Goal: Task Accomplishment & Management: Use online tool/utility

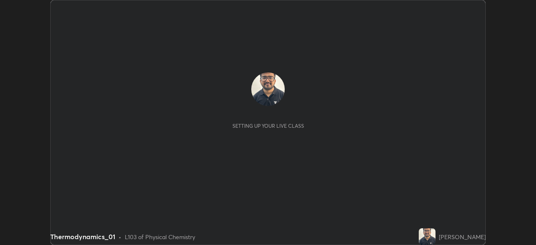
scroll to position [245, 536]
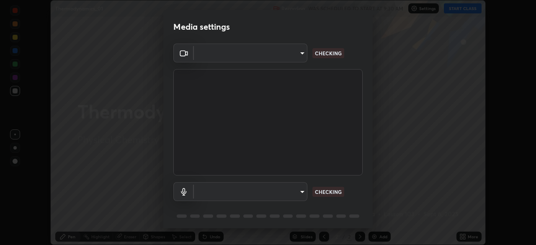
type input "9d859b0dc9df3993e45d71748640ef8916b2c21d6ac1b4416f64a69378af508e"
type input "4f06c2d6b51db1f9fe48d8ea370b420cdfdc57b065f61fb7ee4703c9f90ad683"
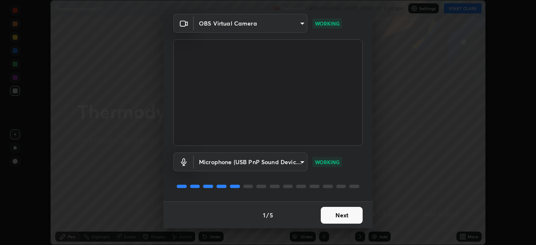
click at [341, 220] on button "Next" at bounding box center [342, 215] width 42 height 17
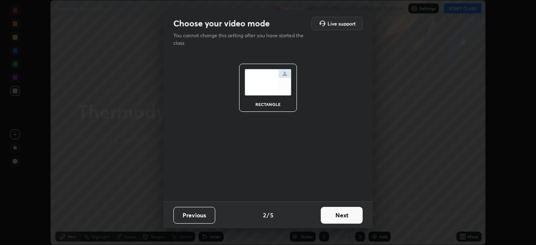
scroll to position [0, 0]
click at [343, 218] on button "Next" at bounding box center [342, 215] width 42 height 17
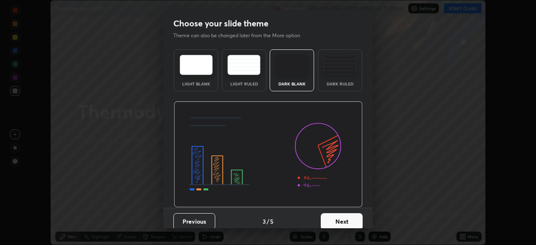
click at [345, 216] on button "Next" at bounding box center [342, 221] width 42 height 17
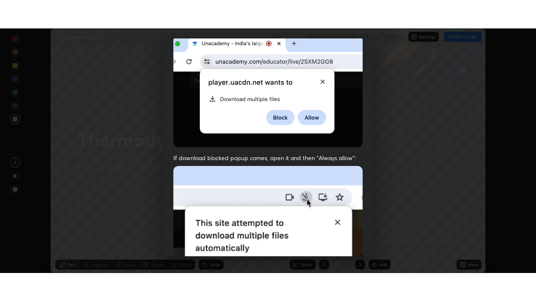
scroll to position [201, 0]
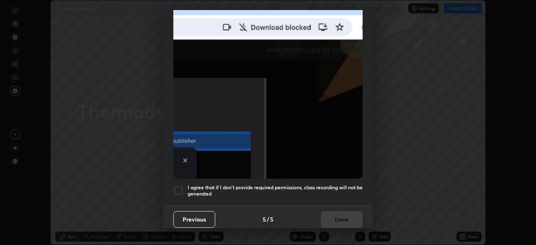
click at [182, 188] on div at bounding box center [178, 190] width 10 height 10
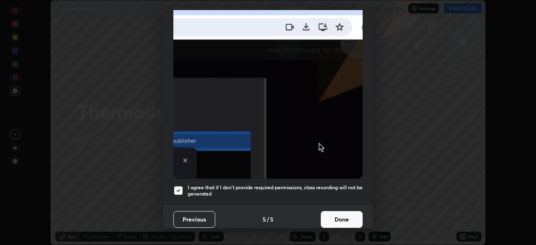
click at [329, 219] on button "Done" at bounding box center [342, 219] width 42 height 17
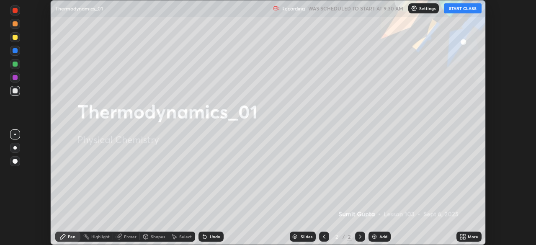
click at [471, 9] on button "START CLASS" at bounding box center [463, 8] width 38 height 10
click at [464, 235] on icon at bounding box center [464, 235] width 2 height 2
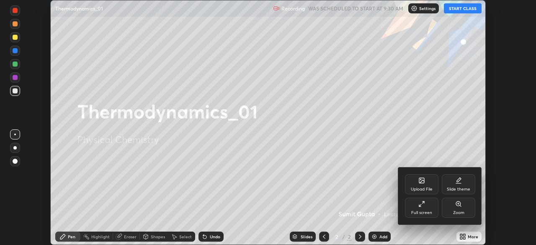
click at [424, 209] on div "Full screen" at bounding box center [421, 208] width 33 height 20
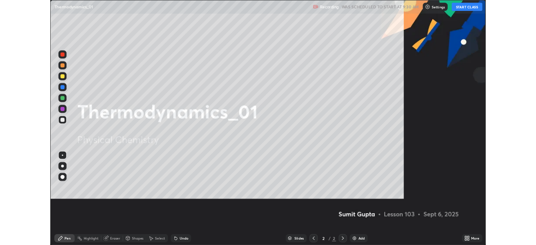
scroll to position [301, 536]
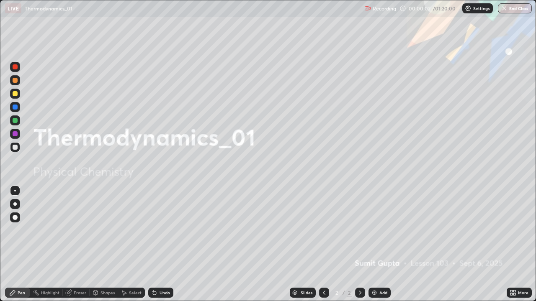
click at [16, 203] on div at bounding box center [14, 204] width 3 height 3
click at [15, 95] on div at bounding box center [15, 93] width 5 height 5
click at [17, 94] on div at bounding box center [15, 93] width 5 height 5
click at [379, 245] on div "Add" at bounding box center [379, 293] width 22 height 10
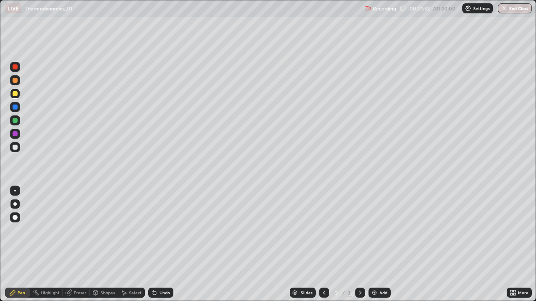
click at [16, 204] on div at bounding box center [14, 204] width 3 height 3
click at [16, 97] on div at bounding box center [15, 94] width 10 height 10
click at [16, 149] on div at bounding box center [15, 147] width 5 height 5
click at [15, 94] on div at bounding box center [15, 93] width 5 height 5
click at [20, 245] on div at bounding box center [14, 234] width 13 height 100
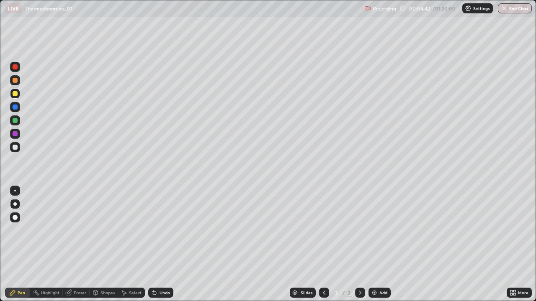
click at [379, 245] on div "Add" at bounding box center [383, 293] width 8 height 4
click at [376, 245] on img at bounding box center [374, 293] width 7 height 7
click at [16, 96] on div at bounding box center [15, 93] width 5 height 5
click at [17, 145] on div at bounding box center [15, 147] width 5 height 5
click at [360, 245] on icon at bounding box center [360, 293] width 7 height 7
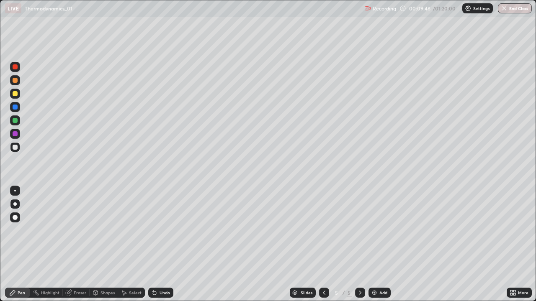
click at [376, 245] on img at bounding box center [374, 293] width 7 height 7
click at [14, 91] on div at bounding box center [15, 93] width 5 height 5
click at [16, 147] on div at bounding box center [15, 147] width 5 height 5
click at [160, 245] on div "Undo" at bounding box center [165, 293] width 10 height 4
click at [159, 245] on div "Undo" at bounding box center [160, 293] width 25 height 10
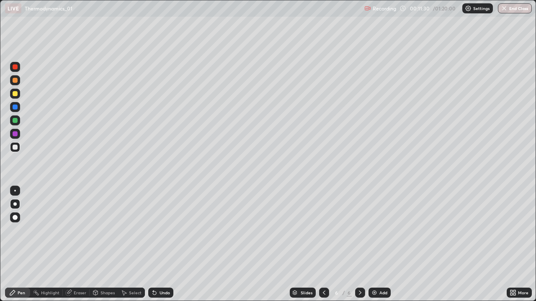
click at [160, 245] on div "Undo" at bounding box center [165, 293] width 10 height 4
click at [376, 245] on img at bounding box center [374, 293] width 7 height 7
click at [17, 96] on div at bounding box center [15, 94] width 10 height 10
click at [162, 245] on div "Undo" at bounding box center [165, 293] width 10 height 4
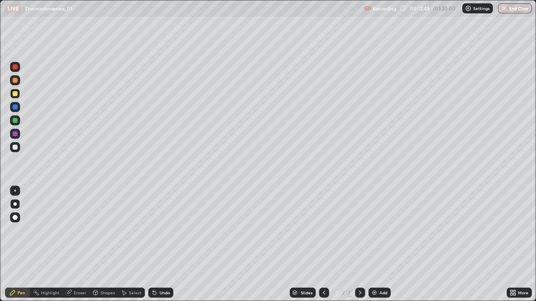
click at [157, 245] on div "Undo" at bounding box center [160, 293] width 25 height 10
click at [154, 245] on icon at bounding box center [154, 293] width 3 height 3
click at [157, 245] on div "Undo" at bounding box center [160, 293] width 25 height 10
click at [19, 150] on div at bounding box center [15, 147] width 10 height 10
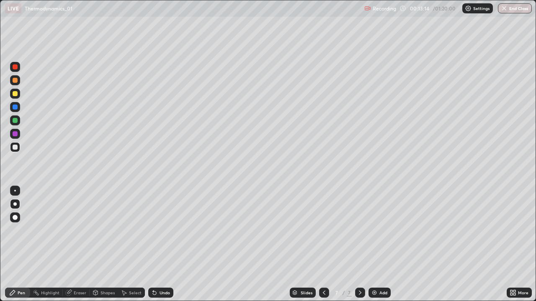
click at [153, 245] on icon at bounding box center [154, 293] width 3 height 3
click at [156, 245] on icon at bounding box center [154, 293] width 7 height 7
click at [158, 245] on div "Undo" at bounding box center [160, 293] width 25 height 10
click at [160, 245] on div "Undo" at bounding box center [165, 293] width 10 height 4
click at [373, 245] on img at bounding box center [374, 293] width 7 height 7
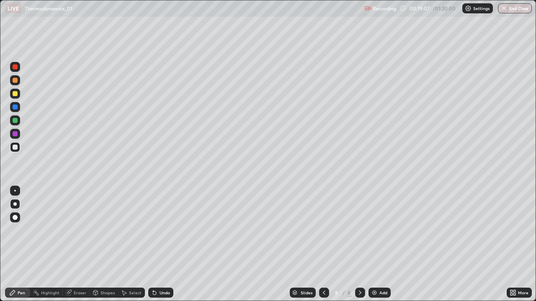
click at [14, 98] on div at bounding box center [15, 94] width 10 height 10
click at [16, 149] on div at bounding box center [15, 147] width 5 height 5
click at [15, 94] on div at bounding box center [15, 93] width 5 height 5
click at [15, 148] on div at bounding box center [15, 147] width 5 height 5
click at [158, 245] on div "Undo" at bounding box center [160, 293] width 25 height 10
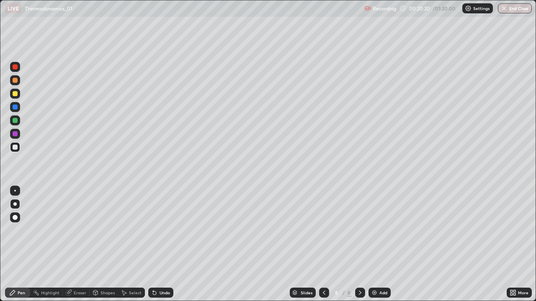
click at [15, 145] on div at bounding box center [15, 147] width 5 height 5
click at [16, 96] on div at bounding box center [15, 93] width 5 height 5
click at [75, 245] on div "Eraser" at bounding box center [80, 293] width 13 height 4
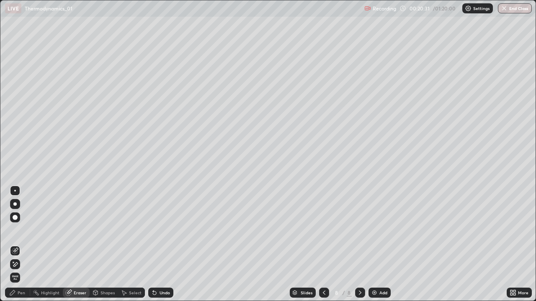
click at [23, 245] on div "Pen" at bounding box center [17, 293] width 25 height 10
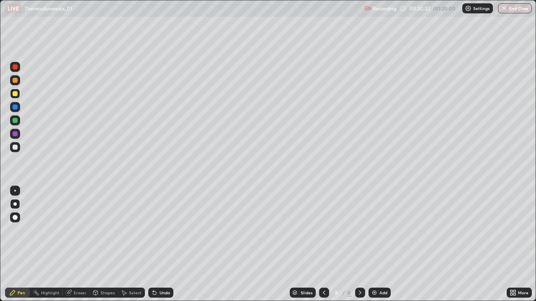
click at [15, 147] on div at bounding box center [15, 147] width 5 height 5
click at [158, 245] on div "Undo" at bounding box center [160, 293] width 25 height 10
click at [16, 144] on div at bounding box center [15, 147] width 10 height 10
click at [16, 94] on div at bounding box center [15, 93] width 5 height 5
click at [13, 93] on div at bounding box center [15, 93] width 5 height 5
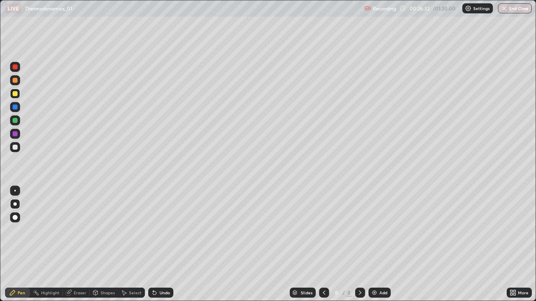
click at [379, 245] on div "Add" at bounding box center [383, 293] width 8 height 4
click at [18, 92] on div at bounding box center [15, 94] width 10 height 10
click at [158, 245] on div "Undo" at bounding box center [160, 293] width 25 height 10
click at [157, 245] on div "Undo" at bounding box center [160, 293] width 25 height 10
click at [160, 245] on div "Undo" at bounding box center [165, 293] width 10 height 4
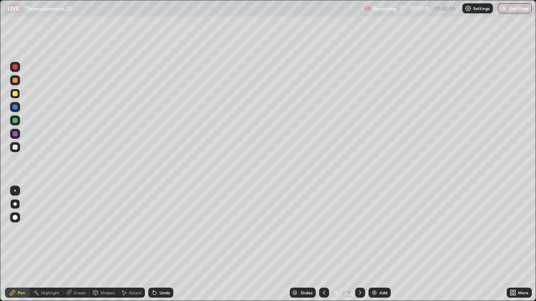
click at [160, 245] on div "Undo" at bounding box center [165, 293] width 10 height 4
click at [158, 245] on div "Undo" at bounding box center [160, 293] width 25 height 10
click at [160, 245] on div "Undo" at bounding box center [165, 293] width 10 height 4
click at [160, 245] on div "Undo" at bounding box center [160, 293] width 25 height 10
click at [160, 245] on div "Undo" at bounding box center [165, 293] width 10 height 4
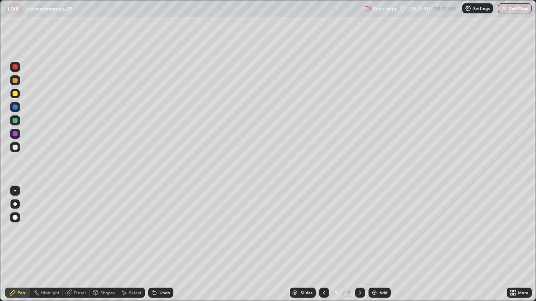
click at [17, 147] on div at bounding box center [15, 147] width 5 height 5
click at [13, 134] on div at bounding box center [15, 133] width 5 height 5
click at [154, 245] on icon at bounding box center [154, 293] width 3 height 3
click at [157, 245] on div "Undo" at bounding box center [160, 293] width 25 height 10
click at [160, 245] on div "Undo" at bounding box center [165, 293] width 10 height 4
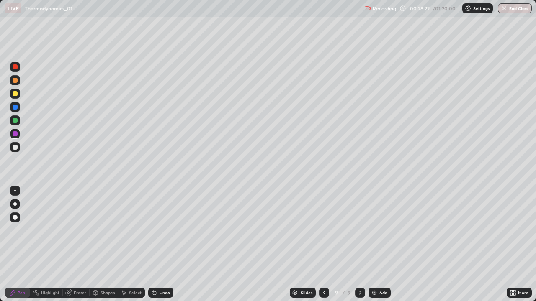
click at [159, 245] on div "Undo" at bounding box center [160, 293] width 25 height 10
click at [323, 245] on icon at bounding box center [324, 293] width 7 height 7
click at [358, 245] on icon at bounding box center [360, 293] width 7 height 7
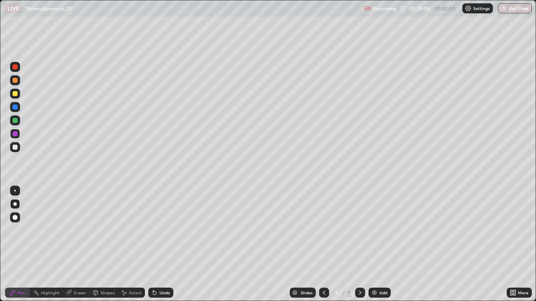
click at [359, 245] on icon at bounding box center [360, 293] width 3 height 4
click at [16, 120] on div at bounding box center [15, 120] width 5 height 5
click at [74, 245] on div "Eraser" at bounding box center [80, 293] width 13 height 4
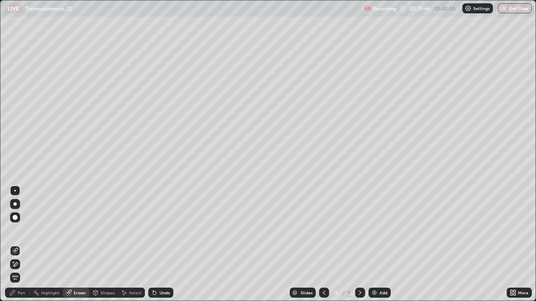
click at [15, 245] on icon at bounding box center [12, 293] width 7 height 7
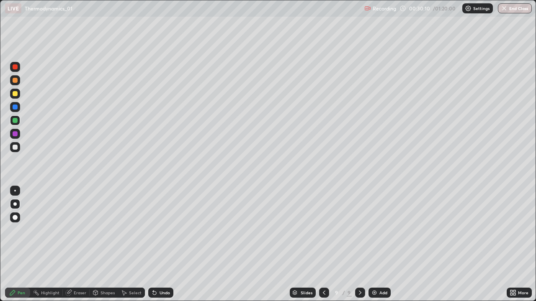
click at [158, 245] on div "Undo" at bounding box center [160, 293] width 25 height 10
click at [375, 245] on img at bounding box center [374, 293] width 7 height 7
click at [17, 93] on div at bounding box center [15, 93] width 5 height 5
click at [17, 147] on div at bounding box center [15, 147] width 5 height 5
click at [15, 147] on div at bounding box center [15, 147] width 5 height 5
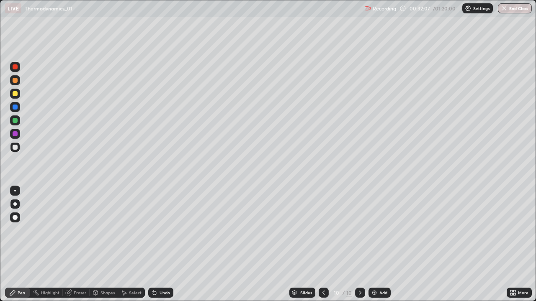
click at [160, 245] on div "Undo" at bounding box center [165, 293] width 10 height 4
click at [15, 96] on div at bounding box center [15, 93] width 5 height 5
click at [16, 98] on div at bounding box center [15, 94] width 10 height 10
click at [158, 245] on div "Undo" at bounding box center [160, 293] width 25 height 10
click at [156, 245] on icon at bounding box center [154, 293] width 7 height 7
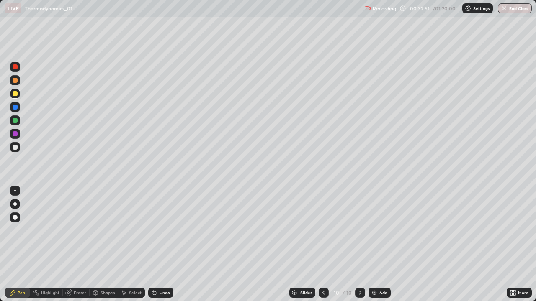
click at [158, 245] on div "Undo" at bounding box center [160, 293] width 25 height 10
click at [161, 245] on div "Undo" at bounding box center [160, 293] width 25 height 10
click at [157, 245] on div "Undo" at bounding box center [160, 293] width 25 height 10
click at [162, 245] on div "Undo" at bounding box center [165, 293] width 10 height 4
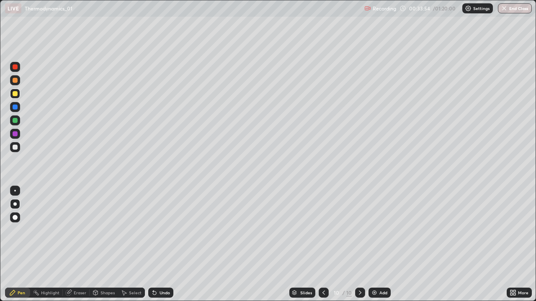
click at [14, 94] on div at bounding box center [15, 93] width 5 height 5
click at [15, 148] on div at bounding box center [15, 147] width 5 height 5
click at [17, 95] on div at bounding box center [15, 93] width 5 height 5
click at [163, 245] on div "Undo" at bounding box center [165, 293] width 10 height 4
click at [156, 245] on icon at bounding box center [154, 293] width 7 height 7
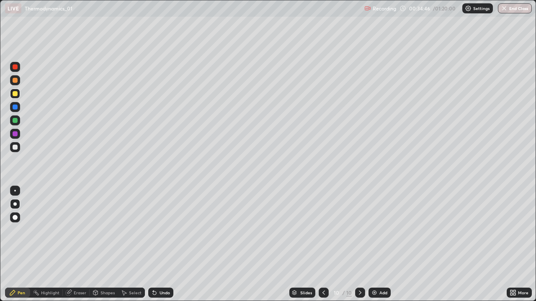
click at [18, 152] on div at bounding box center [15, 147] width 10 height 10
click at [15, 145] on div at bounding box center [15, 147] width 5 height 5
click at [13, 96] on div at bounding box center [15, 93] width 5 height 5
click at [375, 245] on img at bounding box center [374, 293] width 7 height 7
click at [130, 245] on div "Select" at bounding box center [131, 293] width 27 height 10
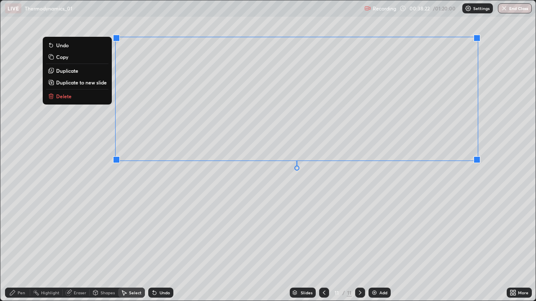
click at [64, 97] on p "Delete" at bounding box center [63, 96] width 15 height 7
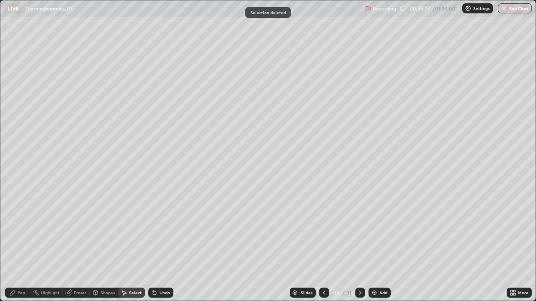
click at [21, 245] on div "Pen" at bounding box center [17, 293] width 25 height 10
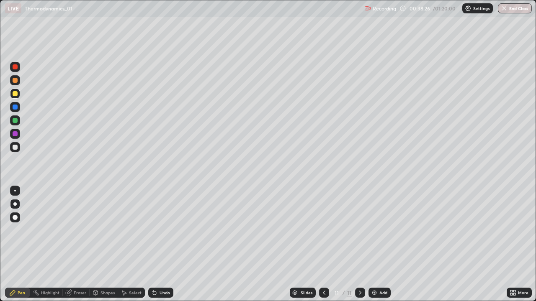
click at [16, 147] on div at bounding box center [15, 147] width 5 height 5
click at [126, 245] on icon at bounding box center [124, 293] width 7 height 7
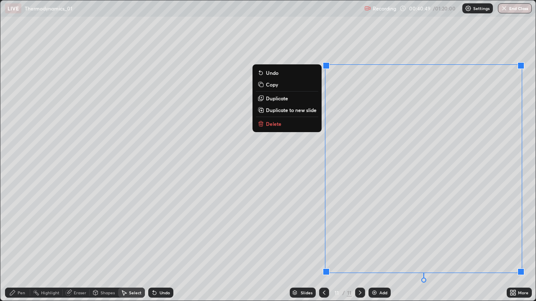
click at [274, 124] on p "Delete" at bounding box center [273, 124] width 15 height 7
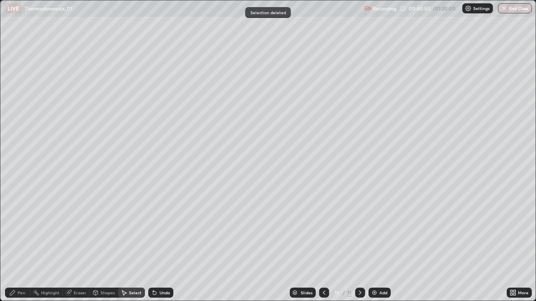
click at [18, 245] on div "Pen" at bounding box center [22, 293] width 8 height 4
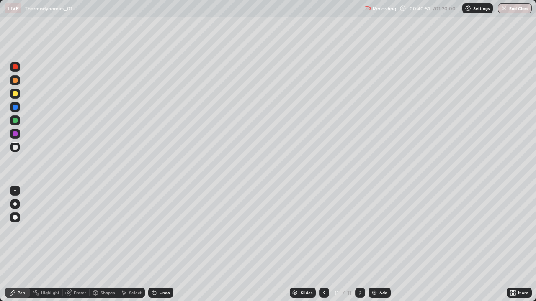
click at [15, 92] on div at bounding box center [15, 93] width 5 height 5
click at [19, 149] on div at bounding box center [15, 147] width 10 height 10
click at [171, 245] on div "Undo" at bounding box center [160, 293] width 25 height 10
click at [168, 245] on div "Undo" at bounding box center [165, 293] width 10 height 4
click at [17, 124] on div at bounding box center [15, 121] width 10 height 10
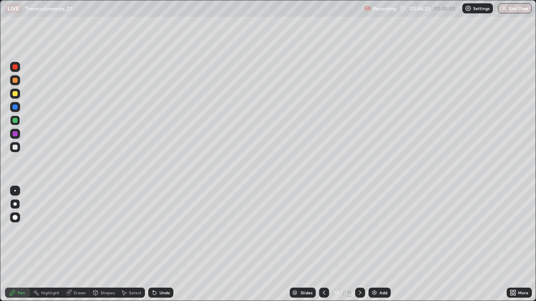
click at [375, 245] on img at bounding box center [374, 293] width 7 height 7
click at [15, 92] on div at bounding box center [15, 93] width 5 height 5
click at [17, 148] on div at bounding box center [15, 147] width 5 height 5
click at [15, 96] on div at bounding box center [15, 93] width 5 height 5
click at [70, 245] on icon at bounding box center [69, 292] width 5 height 4
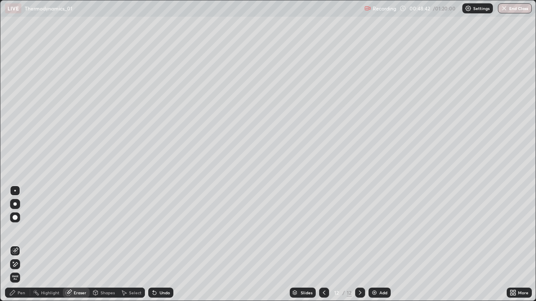
click at [21, 245] on div "Pen" at bounding box center [22, 293] width 8 height 4
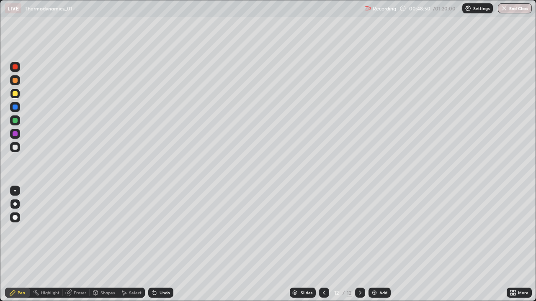
click at [16, 148] on div at bounding box center [15, 147] width 5 height 5
click at [368, 245] on div "Add" at bounding box center [379, 293] width 22 height 10
click at [14, 94] on div at bounding box center [15, 93] width 5 height 5
click at [15, 147] on div at bounding box center [15, 147] width 5 height 5
click at [321, 245] on icon at bounding box center [324, 293] width 7 height 7
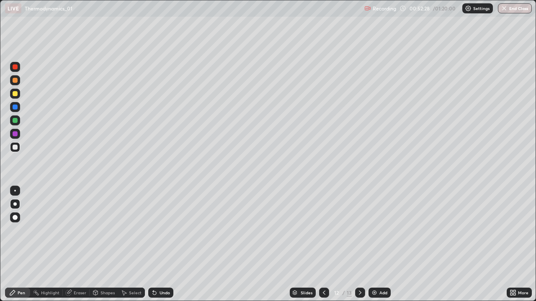
click at [359, 245] on icon at bounding box center [360, 293] width 7 height 7
click at [15, 144] on div at bounding box center [15, 147] width 10 height 10
click at [17, 93] on div at bounding box center [15, 93] width 5 height 5
click at [157, 245] on div "Undo" at bounding box center [160, 293] width 25 height 10
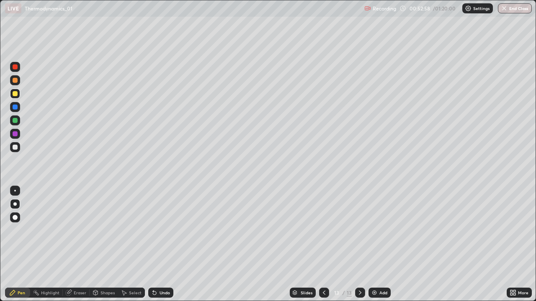
click at [164, 245] on div "Undo" at bounding box center [165, 293] width 10 height 4
click at [16, 147] on div at bounding box center [15, 147] width 5 height 5
click at [14, 134] on div at bounding box center [15, 133] width 5 height 5
click at [13, 148] on div at bounding box center [15, 147] width 5 height 5
click at [13, 92] on div at bounding box center [15, 93] width 5 height 5
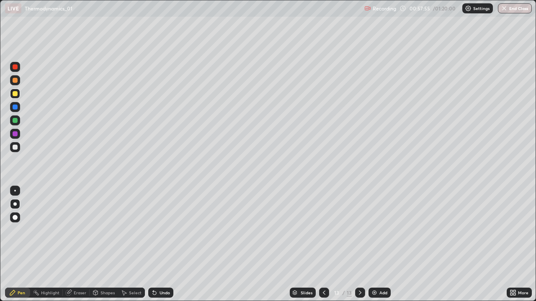
click at [381, 245] on div "Add" at bounding box center [383, 293] width 8 height 4
click at [18, 149] on div at bounding box center [15, 147] width 10 height 10
click at [162, 245] on div "Undo" at bounding box center [160, 293] width 25 height 10
click at [160, 245] on div "Undo" at bounding box center [165, 293] width 10 height 4
click at [156, 245] on icon at bounding box center [154, 293] width 7 height 7
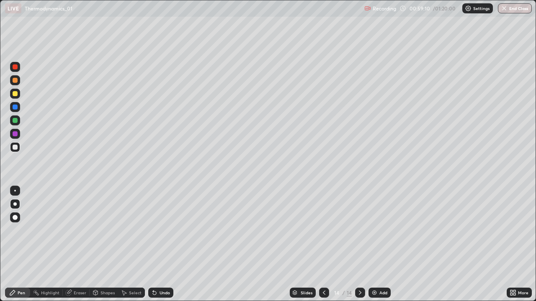
click at [158, 245] on div "Undo" at bounding box center [160, 293] width 25 height 10
click at [325, 245] on icon at bounding box center [324, 293] width 7 height 7
click at [155, 245] on div "Undo" at bounding box center [160, 293] width 25 height 10
click at [157, 245] on div "Undo" at bounding box center [160, 293] width 25 height 10
click at [376, 245] on img at bounding box center [374, 293] width 7 height 7
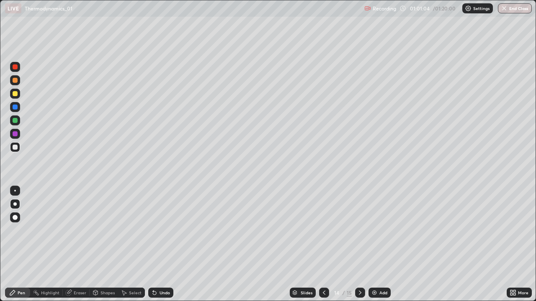
click at [323, 245] on icon at bounding box center [324, 293] width 7 height 7
click at [360, 245] on icon at bounding box center [360, 293] width 7 height 7
click at [379, 245] on div "Add" at bounding box center [383, 293] width 8 height 4
click at [162, 245] on div "Undo" at bounding box center [160, 293] width 25 height 10
click at [322, 245] on icon at bounding box center [324, 293] width 7 height 7
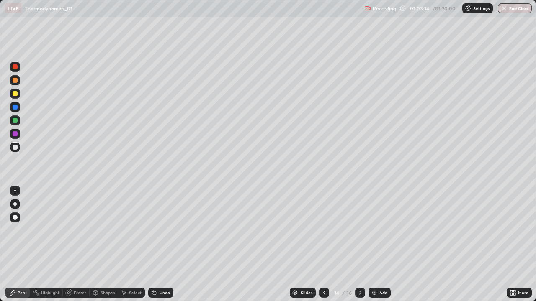
click at [323, 245] on icon at bounding box center [324, 293] width 7 height 7
click at [358, 245] on icon at bounding box center [360, 293] width 7 height 7
click at [357, 245] on div at bounding box center [360, 293] width 10 height 10
click at [359, 245] on icon at bounding box center [360, 293] width 7 height 7
click at [324, 245] on icon at bounding box center [324, 293] width 7 height 7
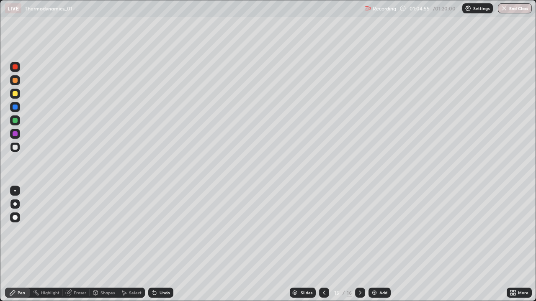
click at [323, 245] on div at bounding box center [324, 293] width 10 height 10
click at [361, 245] on icon at bounding box center [360, 293] width 7 height 7
click at [359, 245] on icon at bounding box center [360, 293] width 7 height 7
click at [358, 245] on icon at bounding box center [360, 293] width 7 height 7
click at [323, 245] on icon at bounding box center [324, 293] width 7 height 7
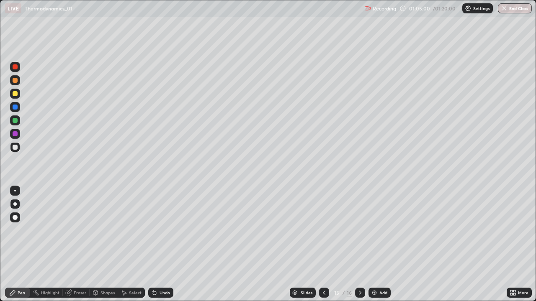
click at [323, 245] on icon at bounding box center [324, 293] width 7 height 7
click at [324, 245] on icon at bounding box center [324, 293] width 7 height 7
click at [364, 245] on div at bounding box center [360, 293] width 10 height 10
click at [359, 245] on icon at bounding box center [360, 293] width 7 height 7
click at [360, 245] on icon at bounding box center [360, 293] width 7 height 7
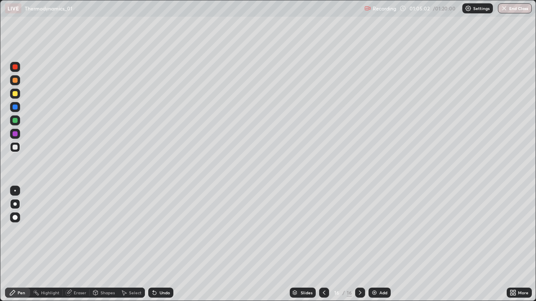
click at [358, 245] on icon at bounding box center [360, 293] width 7 height 7
click at [359, 245] on icon at bounding box center [360, 293] width 7 height 7
click at [323, 245] on icon at bounding box center [324, 293] width 7 height 7
click at [323, 245] on div at bounding box center [324, 293] width 10 height 10
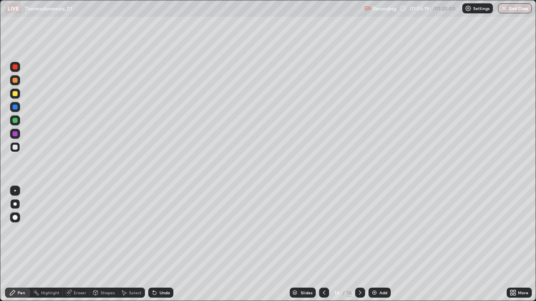
click at [323, 245] on div at bounding box center [324, 293] width 10 height 10
click at [359, 245] on icon at bounding box center [360, 293] width 7 height 7
click at [15, 119] on div at bounding box center [15, 120] width 5 height 5
click at [355, 245] on div at bounding box center [360, 293] width 10 height 10
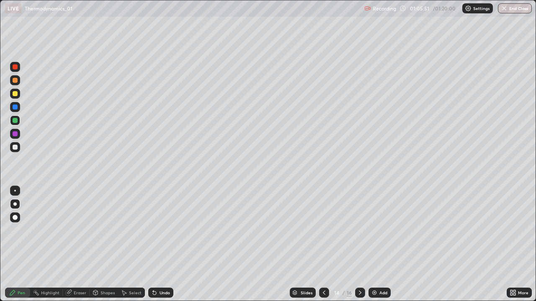
click at [323, 245] on icon at bounding box center [324, 293] width 7 height 7
click at [359, 245] on icon at bounding box center [360, 293] width 7 height 7
click at [327, 245] on div at bounding box center [324, 293] width 10 height 17
click at [359, 245] on icon at bounding box center [360, 293] width 7 height 7
click at [322, 245] on icon at bounding box center [324, 293] width 7 height 7
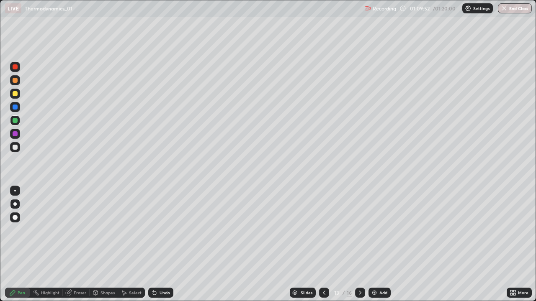
click at [358, 245] on div at bounding box center [360, 293] width 10 height 10
click at [323, 245] on icon at bounding box center [324, 293] width 7 height 7
click at [359, 245] on icon at bounding box center [360, 293] width 7 height 7
click at [518, 5] on button "End Class" at bounding box center [515, 8] width 34 height 10
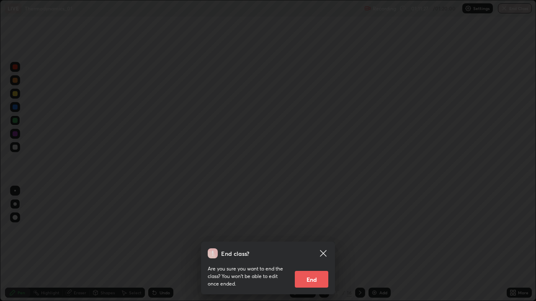
click at [389, 181] on div "End class? Are you sure you want to end the class? You won’t be able to edit on…" at bounding box center [268, 150] width 536 height 301
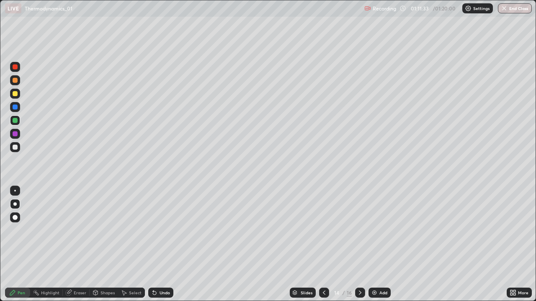
click at [509, 10] on button "End Class" at bounding box center [515, 8] width 34 height 10
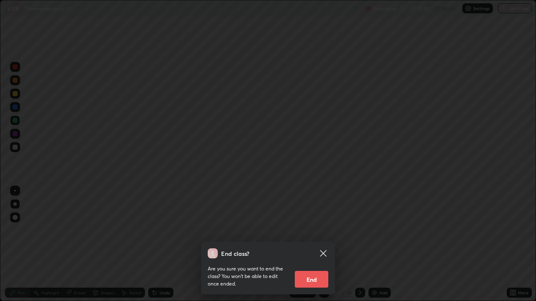
click at [325, 245] on button "End" at bounding box center [311, 279] width 33 height 17
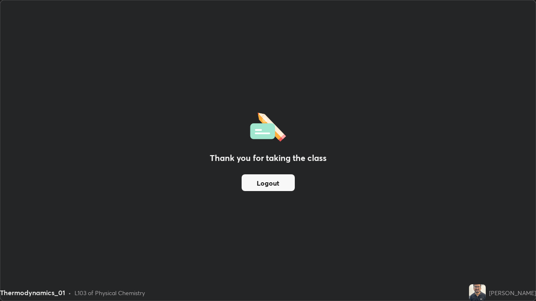
click at [268, 190] on button "Logout" at bounding box center [268, 183] width 53 height 17
click at [268, 188] on button "Logout" at bounding box center [268, 183] width 53 height 17
click at [384, 201] on div "Thank you for taking the class Logout" at bounding box center [267, 150] width 535 height 301
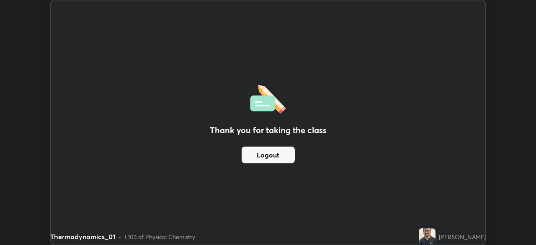
scroll to position [41628, 41337]
